Goal: Information Seeking & Learning: Learn about a topic

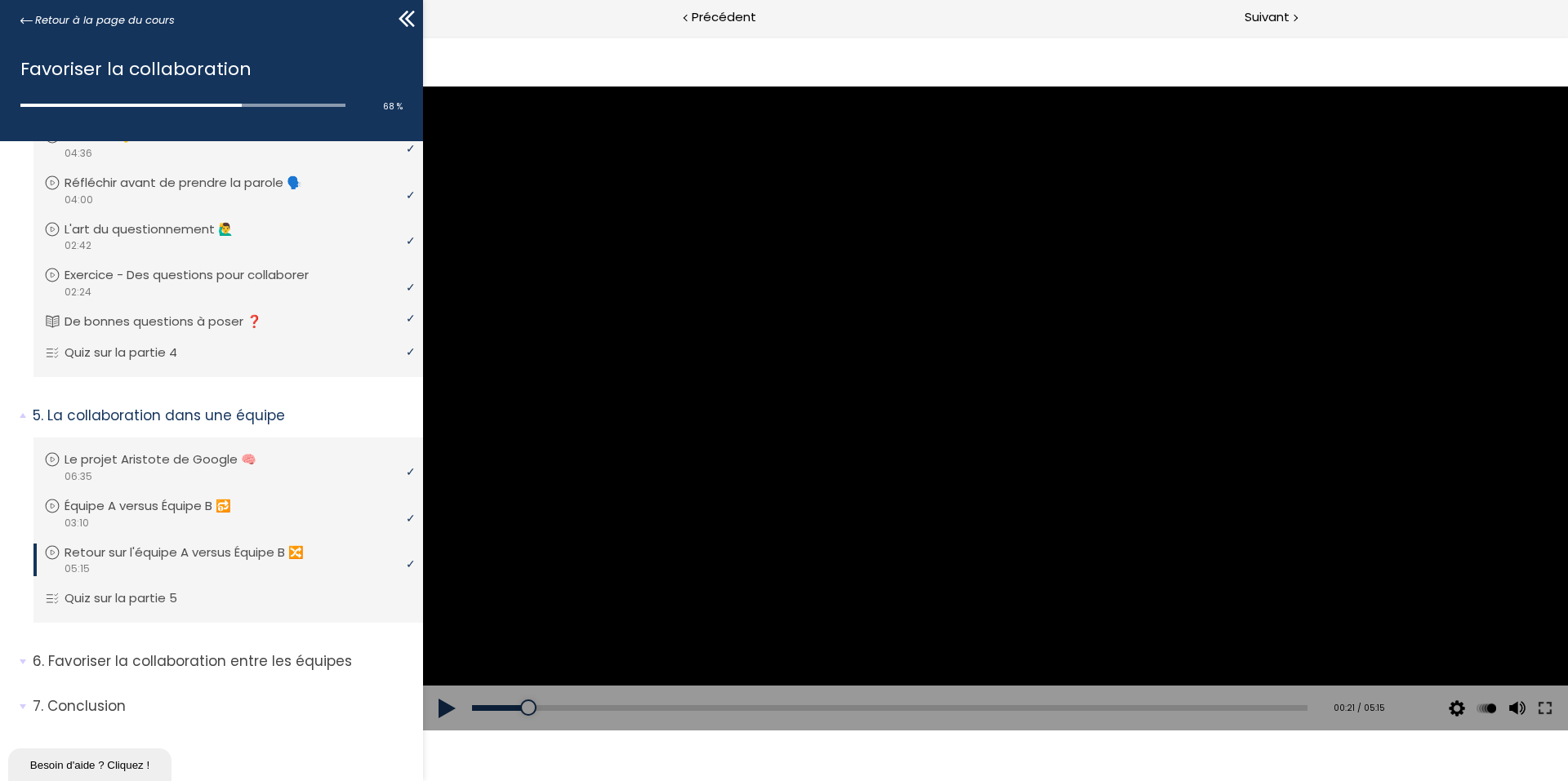
click at [442, 701] on button at bounding box center [448, 708] width 49 height 45
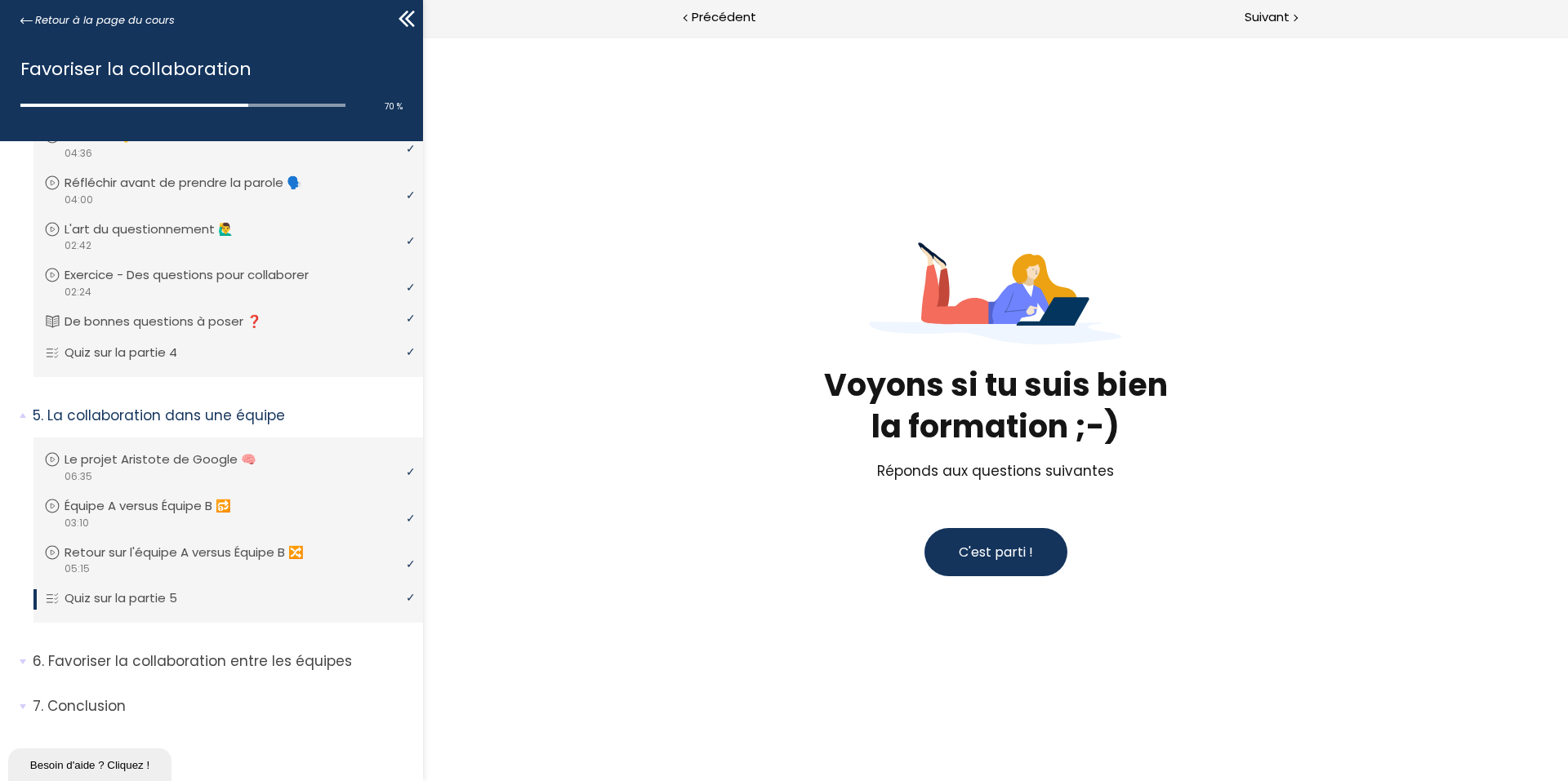
click at [1017, 536] on button "C'est parti !" at bounding box center [995, 551] width 142 height 48
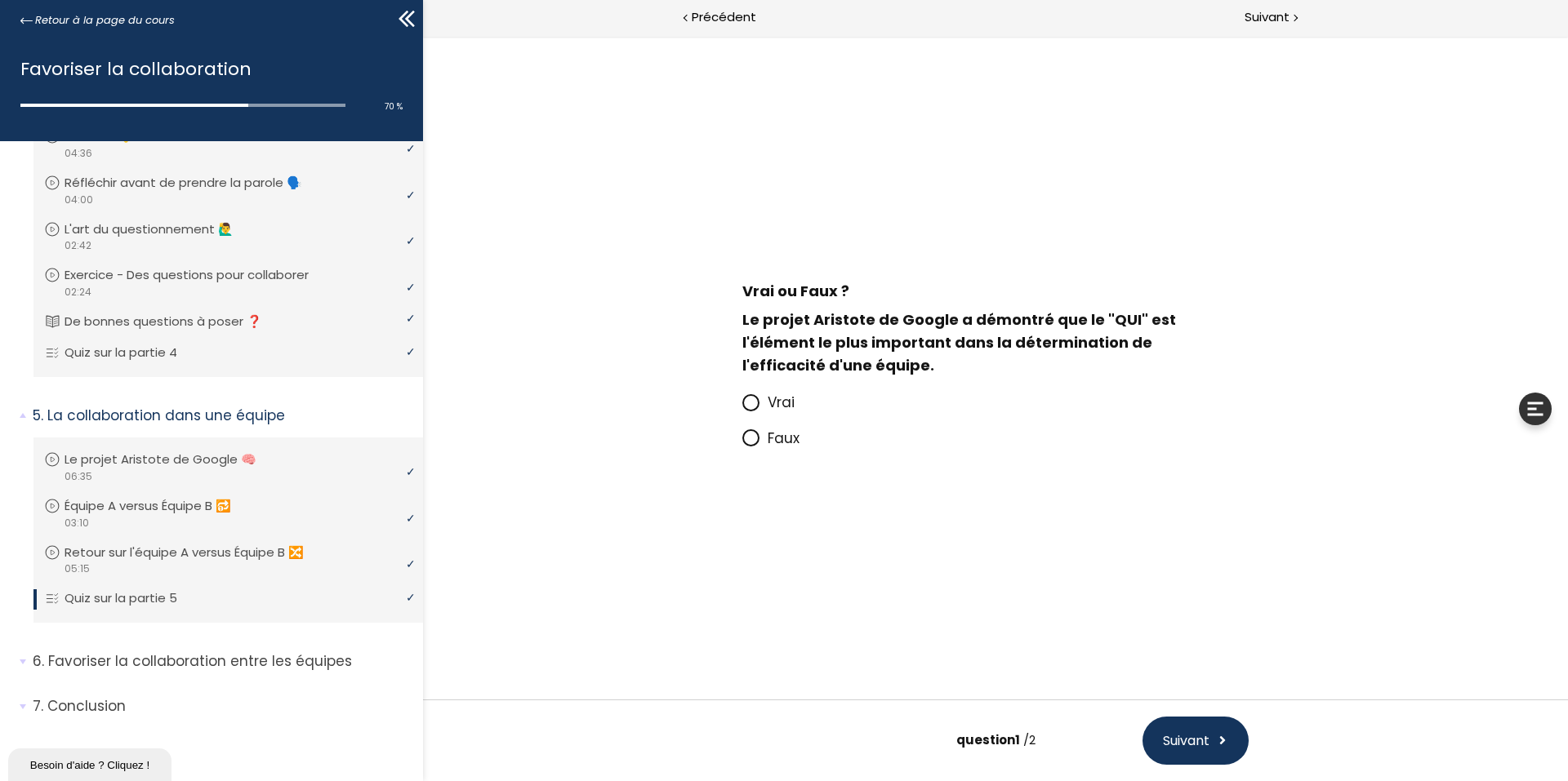
click at [769, 435] on span "Faux" at bounding box center [783, 438] width 31 height 19
click at [742, 443] on input "Faux" at bounding box center [742, 443] width 0 height 0
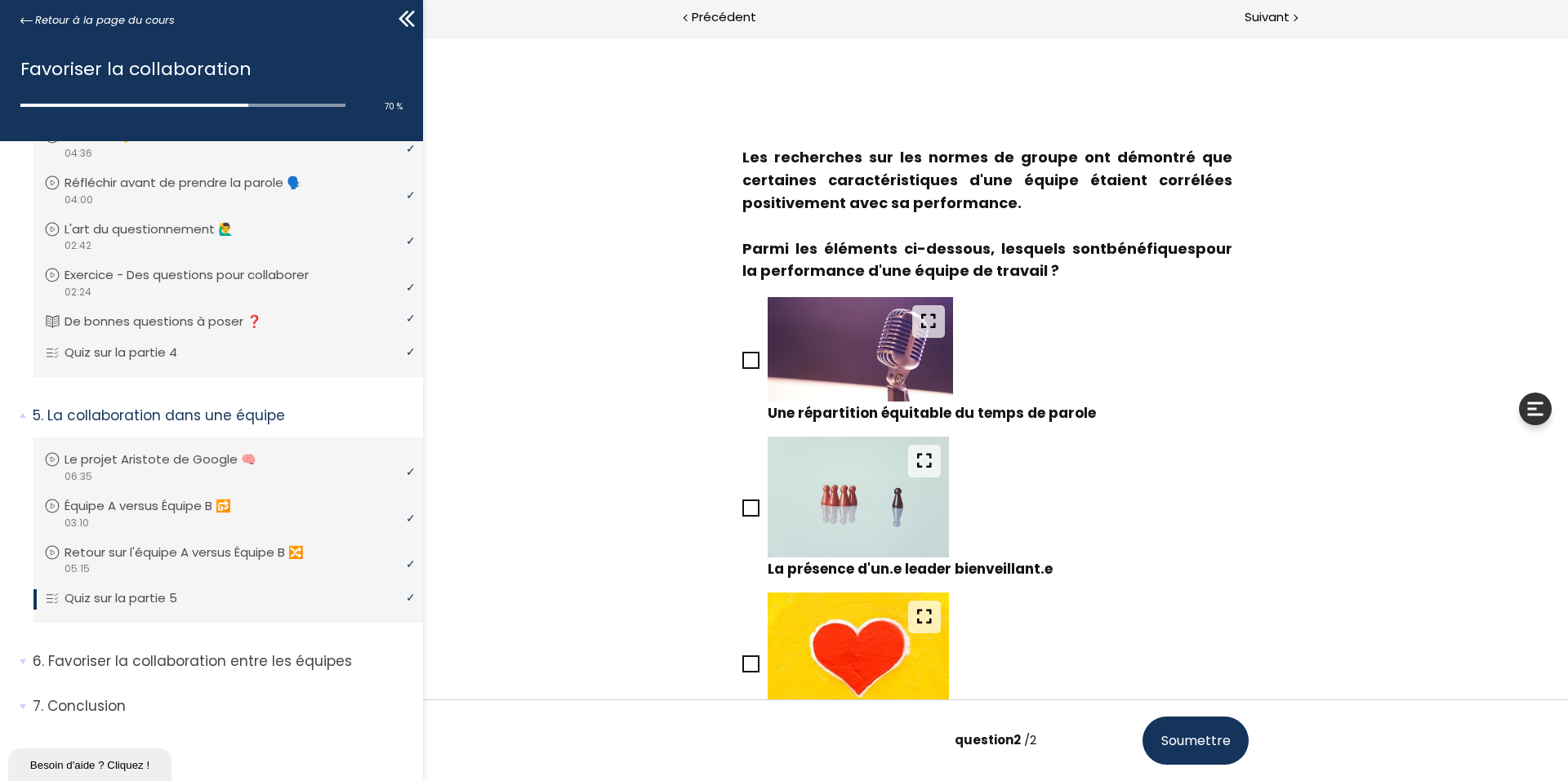
click at [750, 353] on icon at bounding box center [751, 360] width 14 height 14
click at [742, 365] on input "Une répartition équitable du temps de parole" at bounding box center [742, 365] width 0 height 0
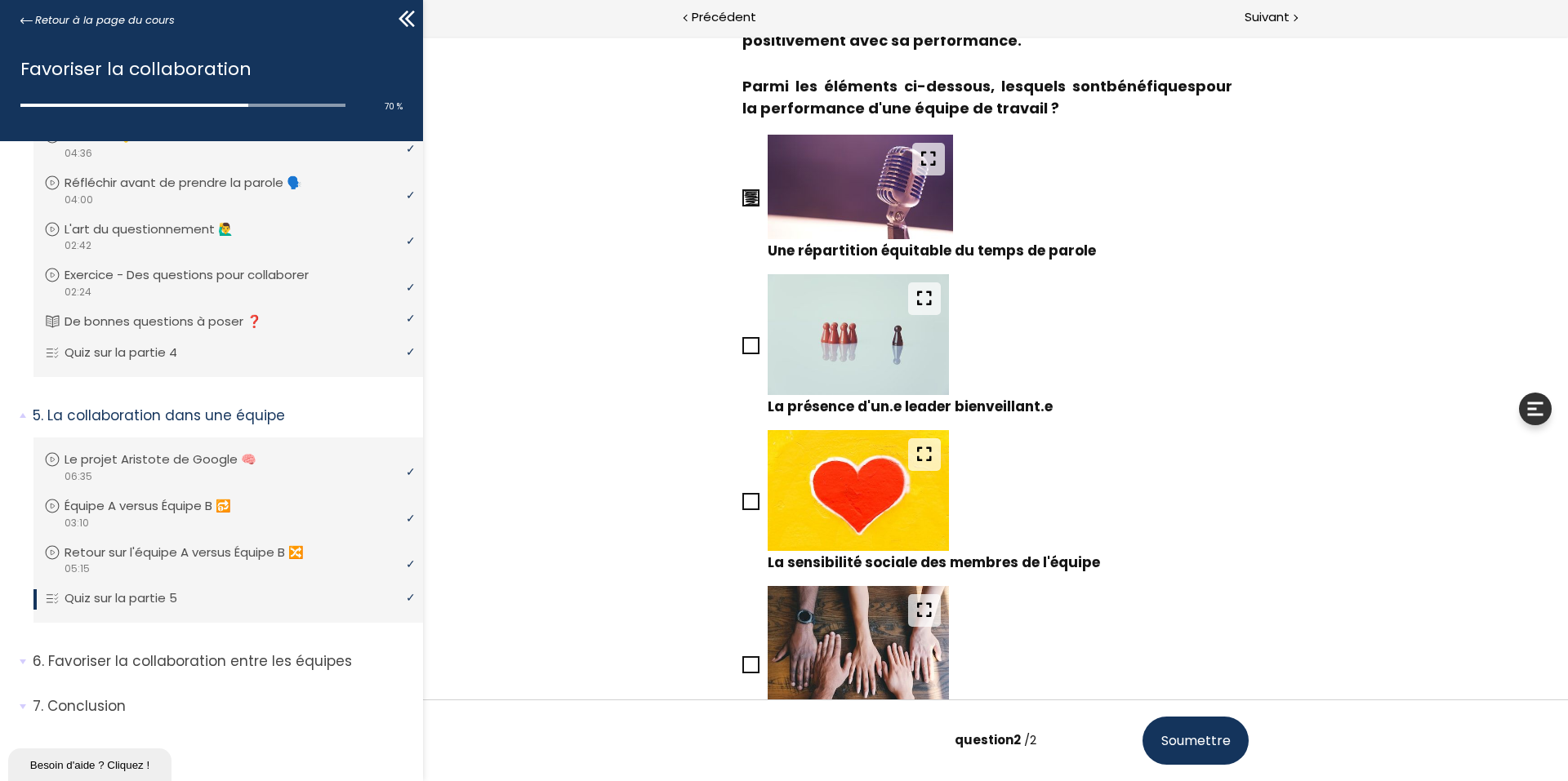
scroll to position [163, 0]
click at [751, 348] on icon at bounding box center [751, 345] width 13 height 13
click at [742, 349] on input "La présence d'un.e leader bienveillant.e" at bounding box center [742, 349] width 0 height 0
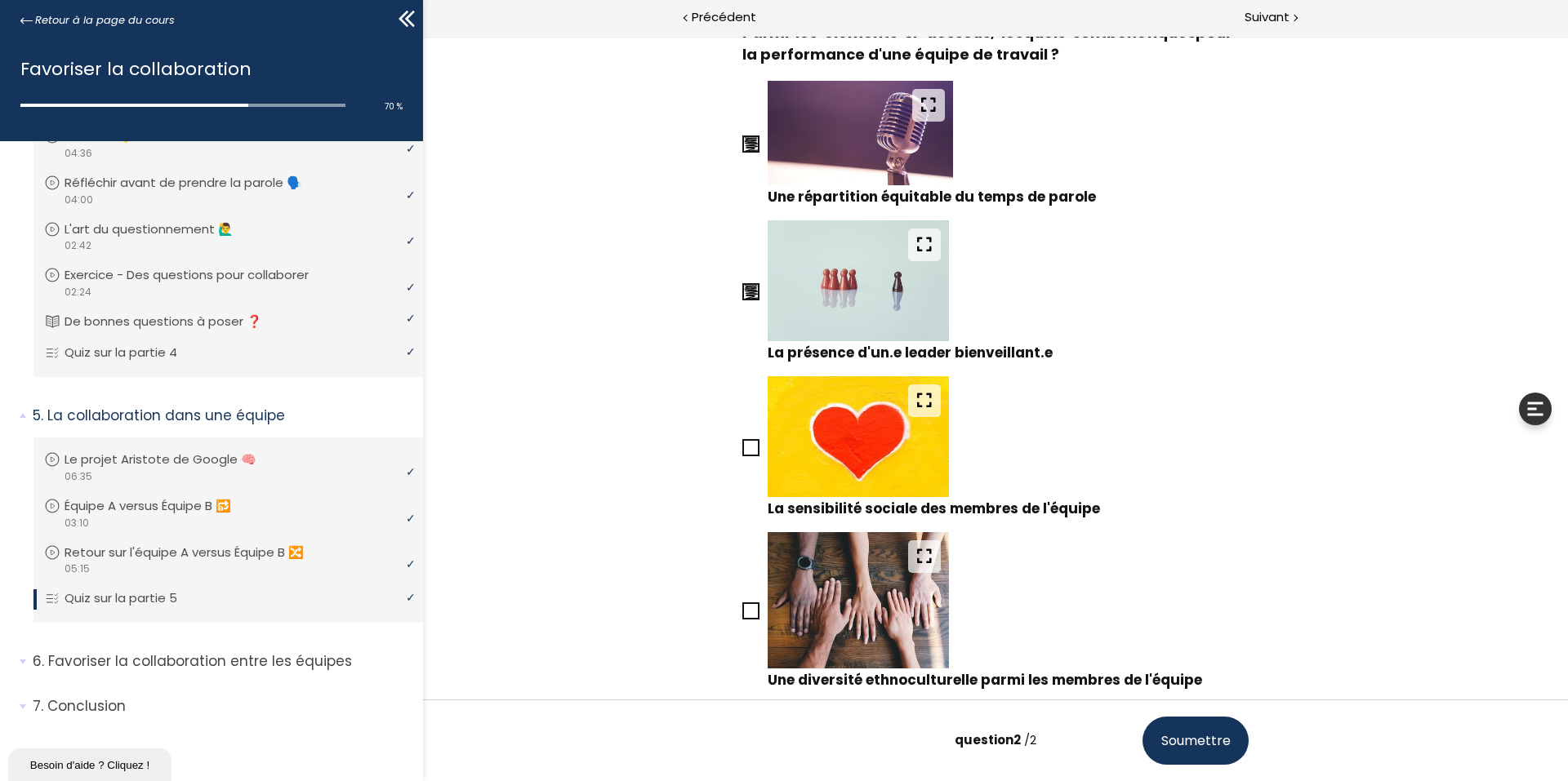
scroll to position [245, 0]
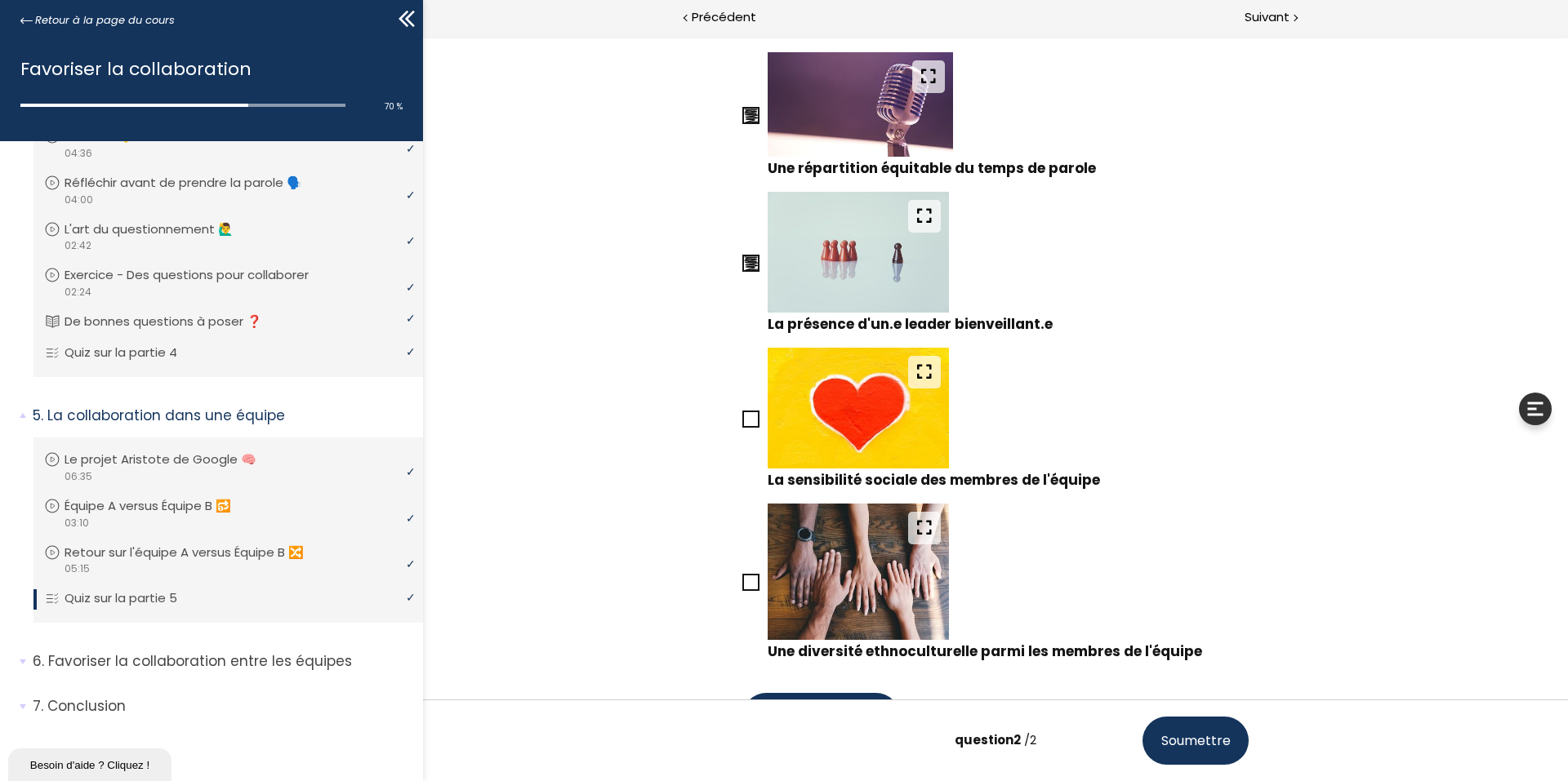
click at [747, 418] on icon at bounding box center [751, 419] width 14 height 14
click at [742, 424] on input "La sensibilité sociale des membres de l'équipe" at bounding box center [742, 424] width 0 height 0
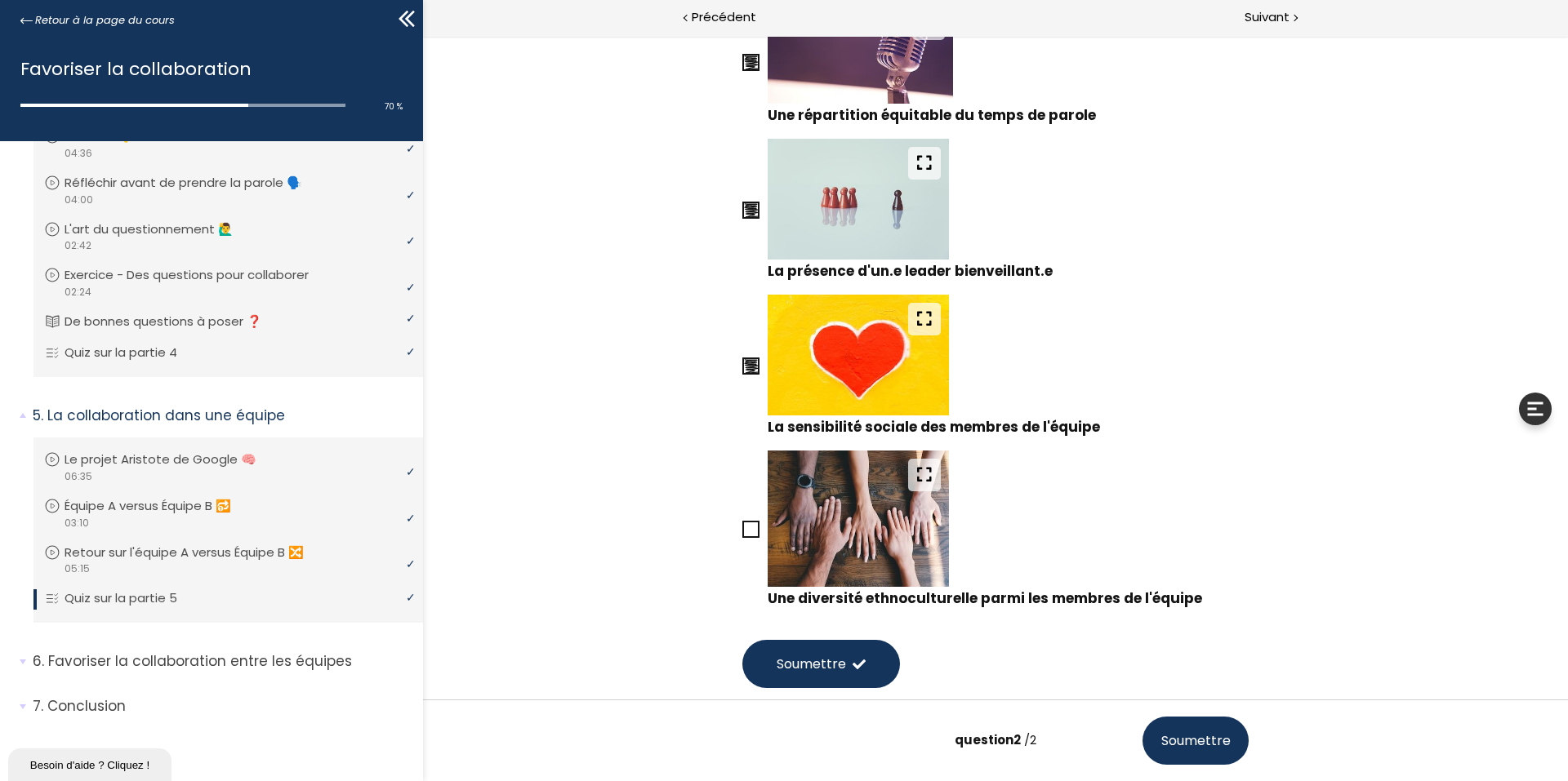
scroll to position [327, 0]
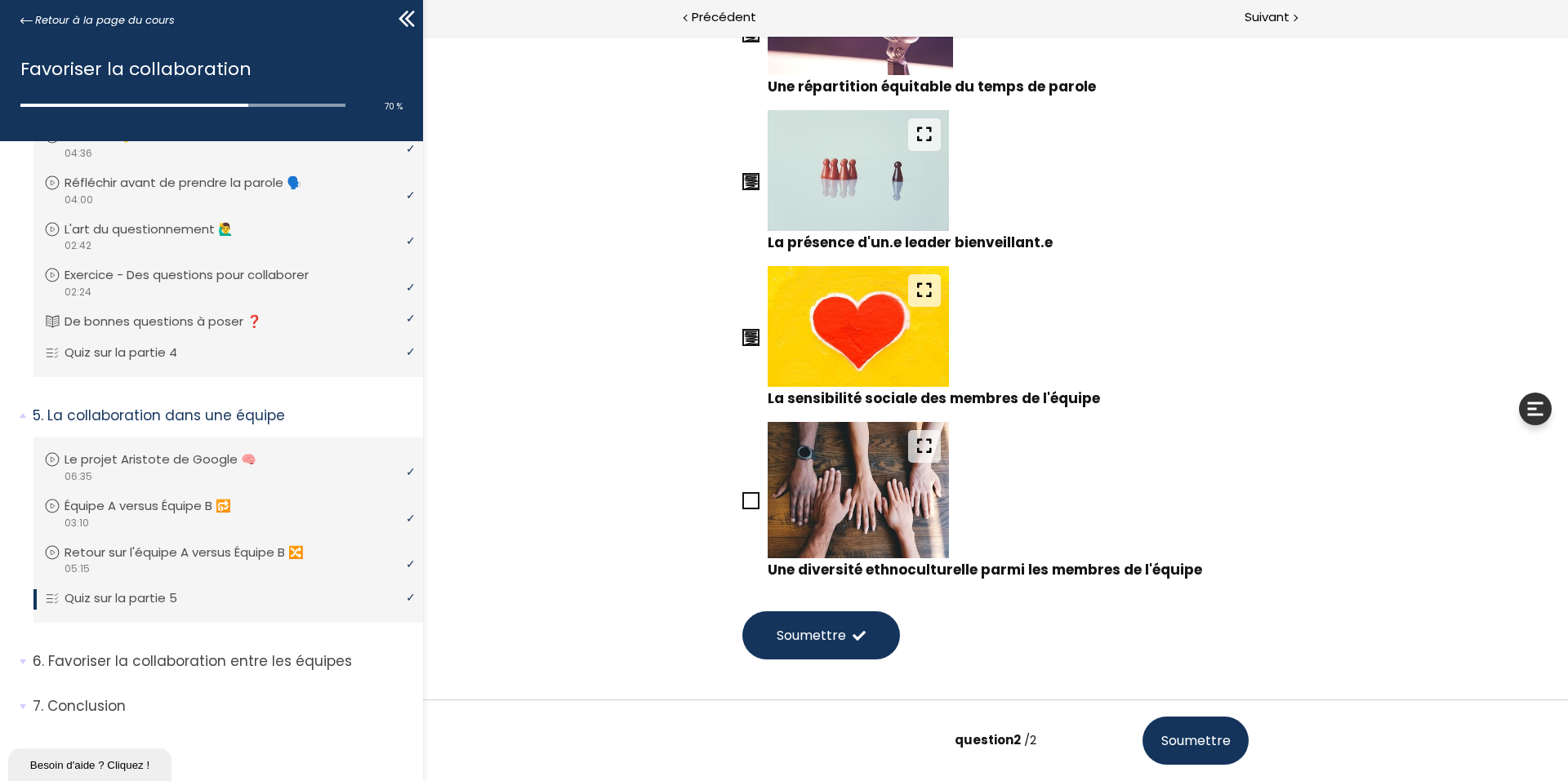
click at [846, 627] on button "Soumettre" at bounding box center [821, 635] width 157 height 48
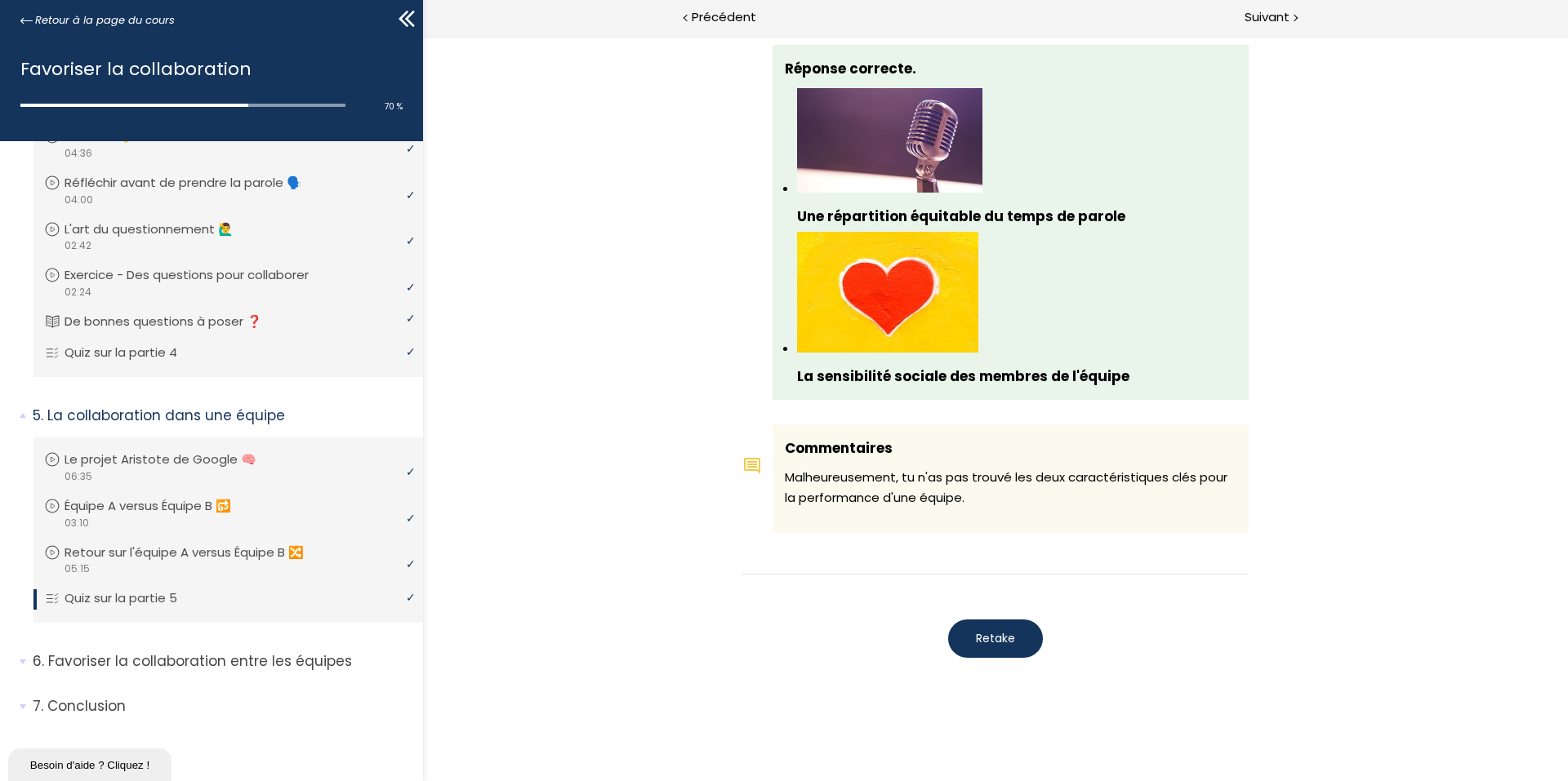
scroll to position [1642, 0]
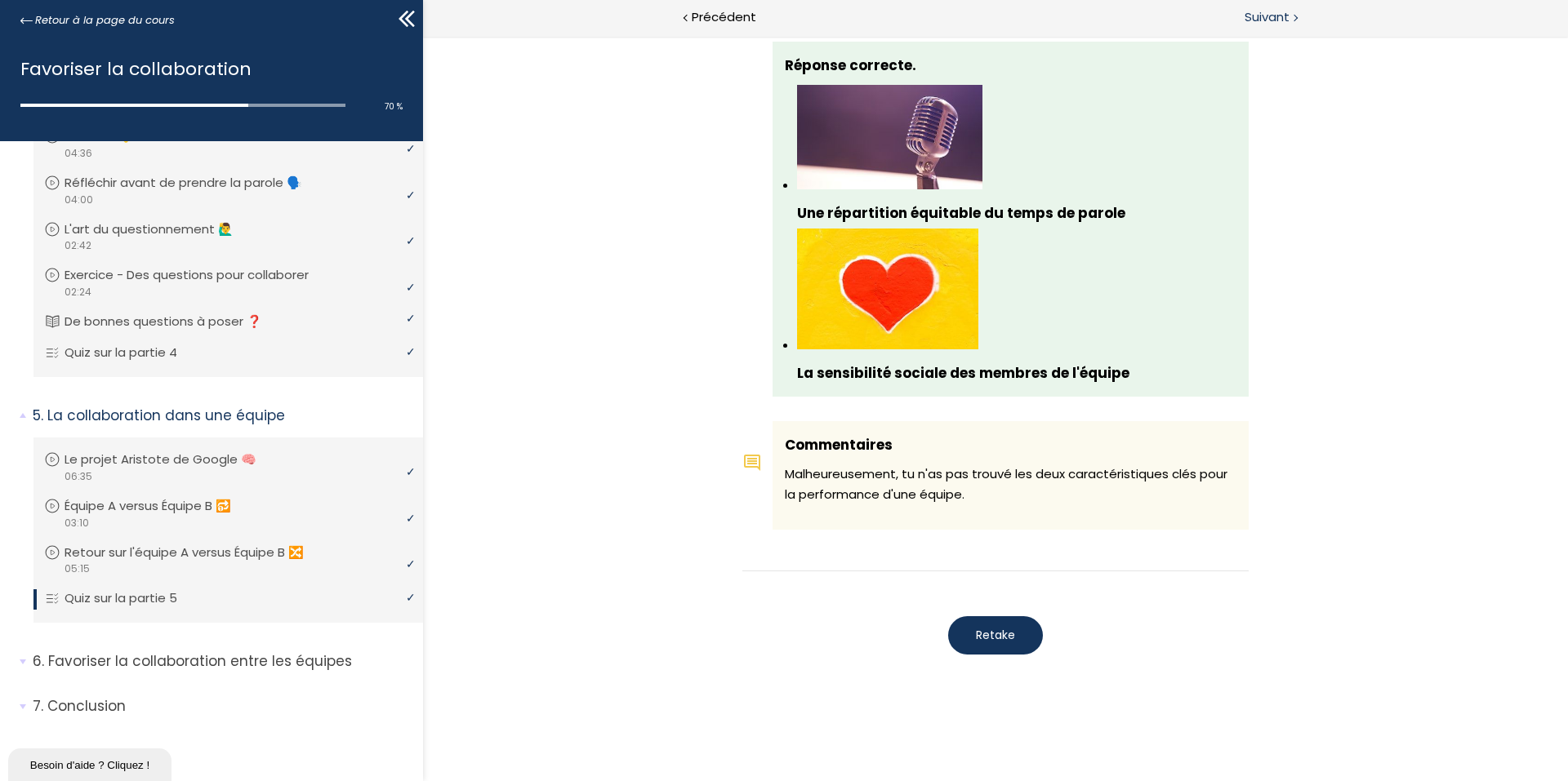
click at [1294, 22] on div at bounding box center [1294, 16] width 5 height 20
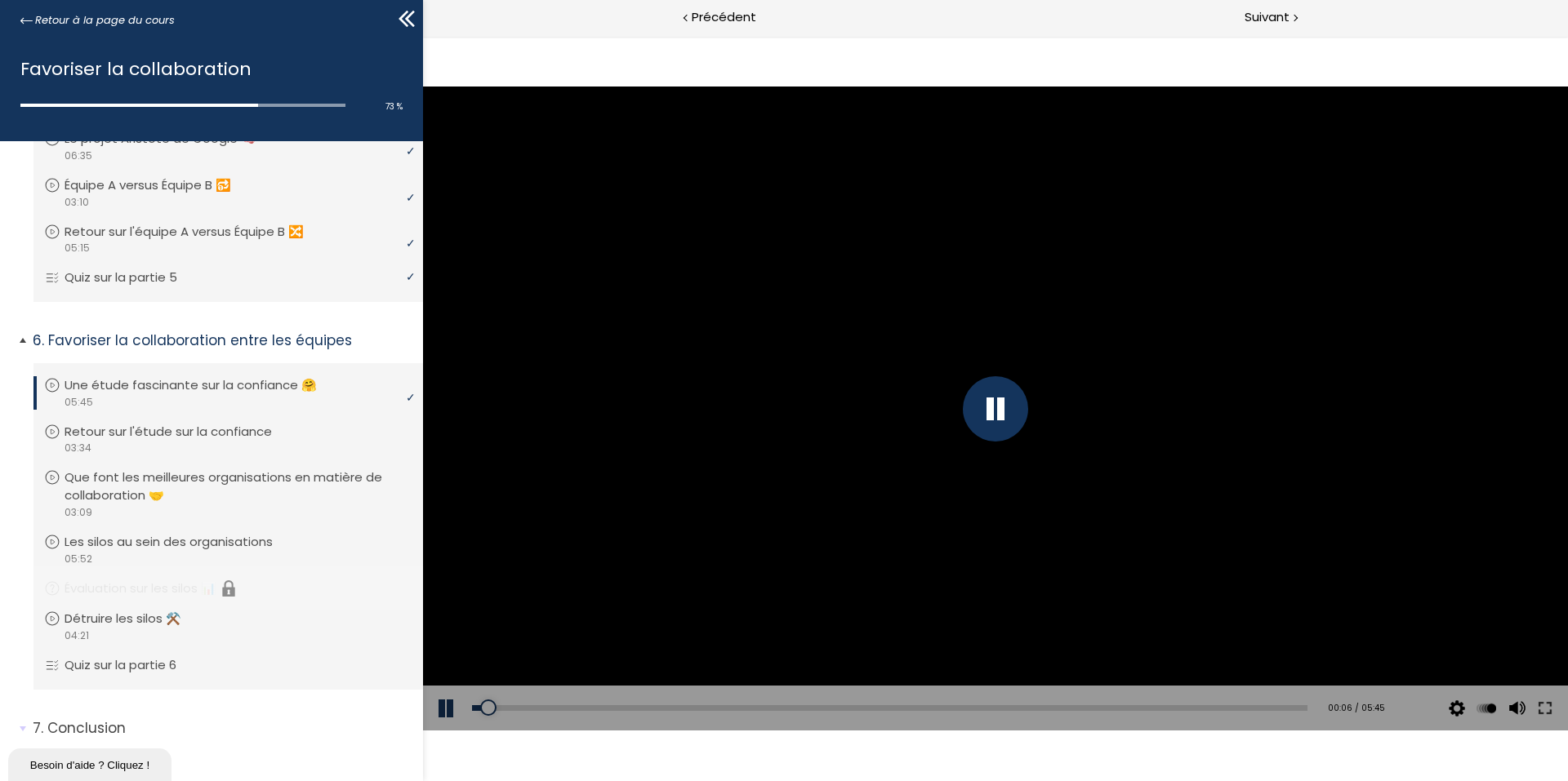
scroll to position [1463, 0]
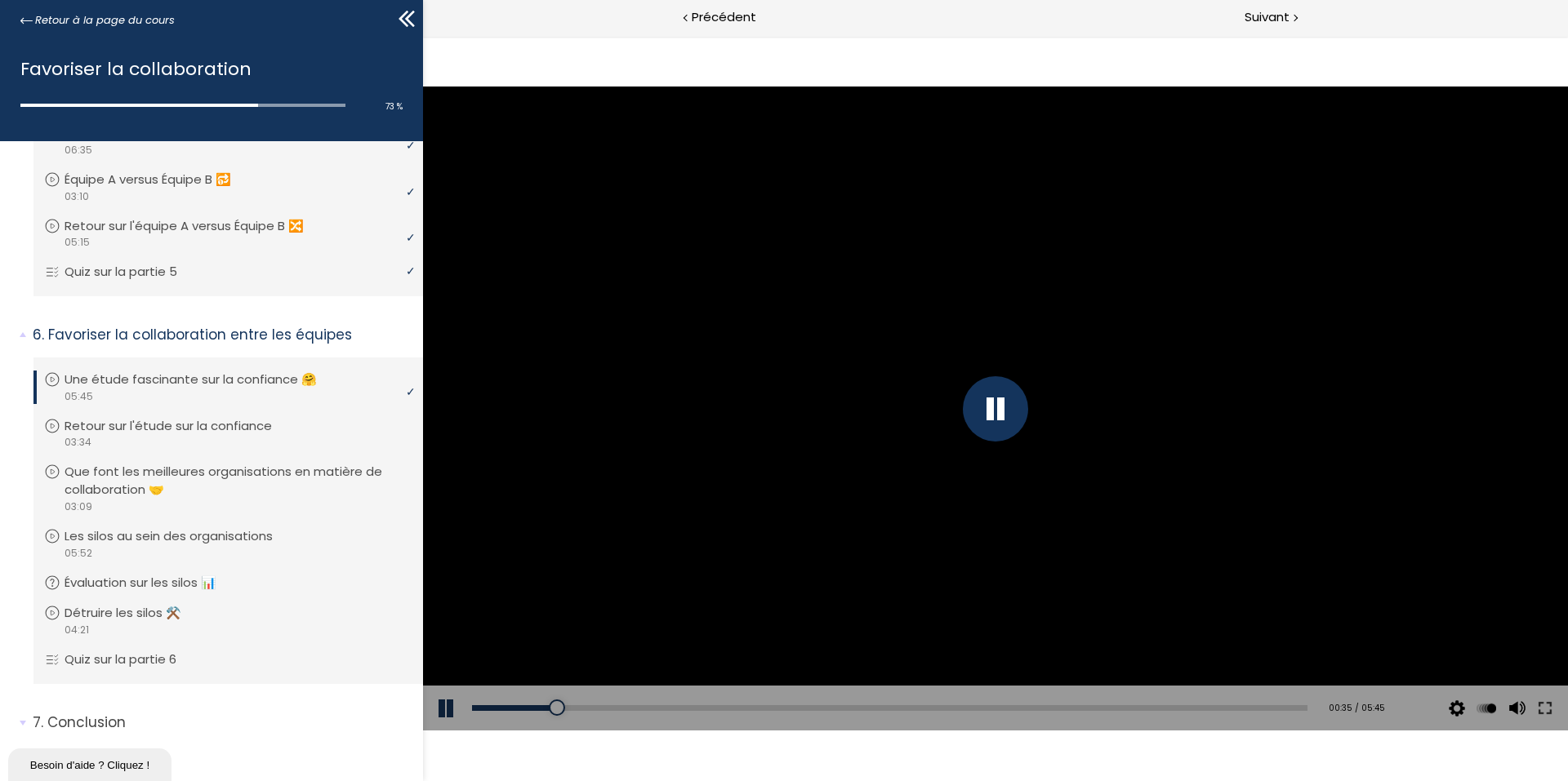
click at [442, 709] on button at bounding box center [448, 708] width 49 height 45
